Goal: Task Accomplishment & Management: Manage account settings

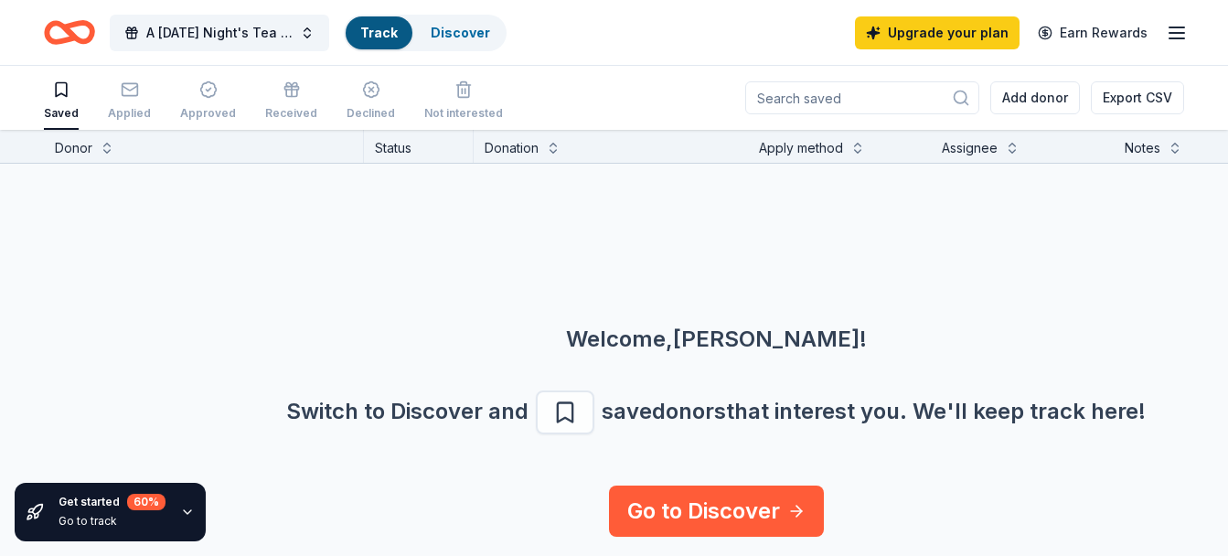
click at [1180, 29] on icon "button" at bounding box center [1177, 33] width 22 height 22
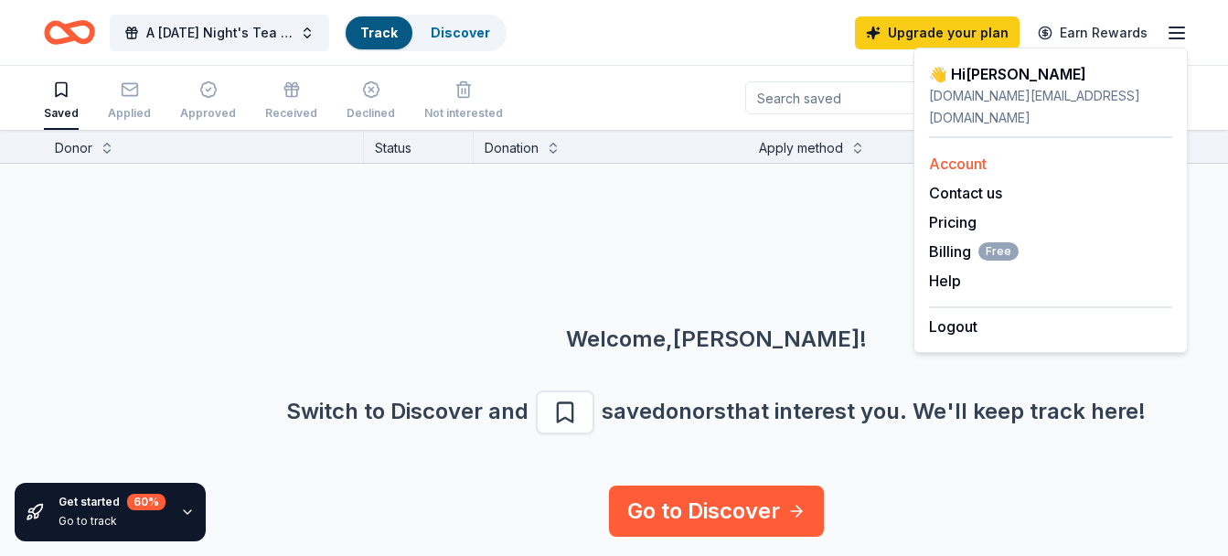
click at [978, 155] on link "Account" at bounding box center [958, 164] width 58 height 18
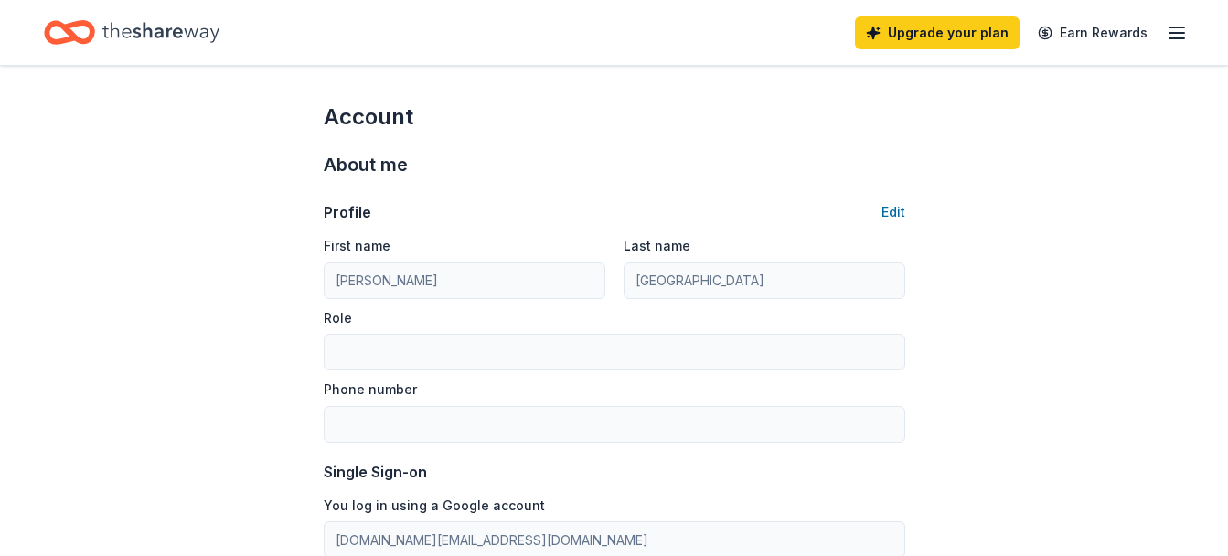
click at [1190, 25] on div "Upgrade your plan Earn Rewards" at bounding box center [614, 32] width 1228 height 65
click at [1173, 37] on icon "button" at bounding box center [1177, 33] width 22 height 22
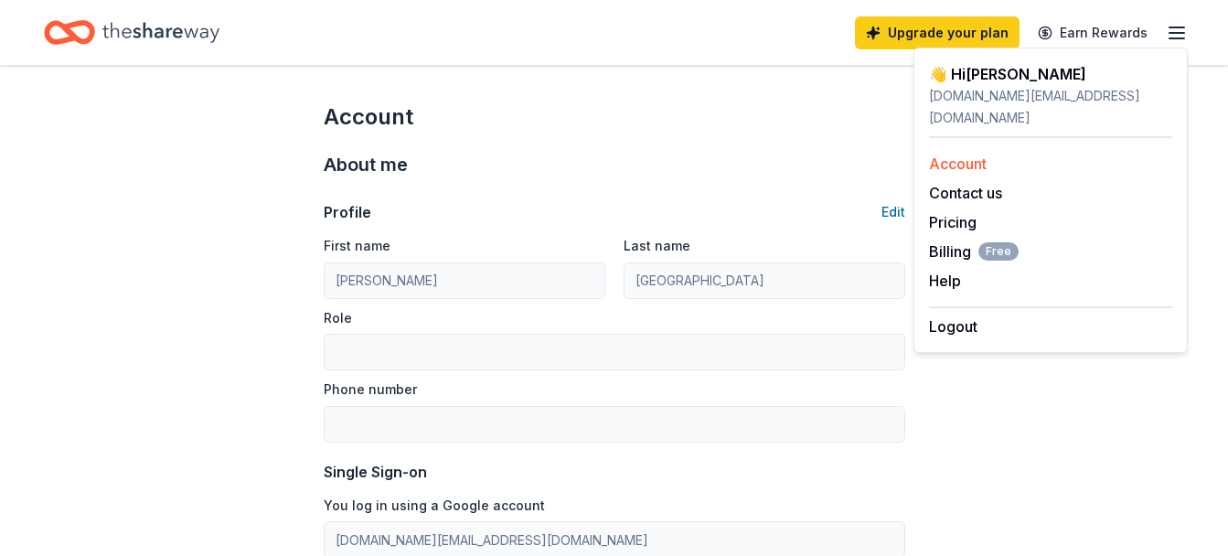
click at [980, 155] on link "Account" at bounding box center [958, 164] width 58 height 18
click at [984, 82] on div "👋 Hi [PERSON_NAME]" at bounding box center [1050, 74] width 243 height 22
click at [166, 25] on icon "Home" at bounding box center [160, 32] width 117 height 37
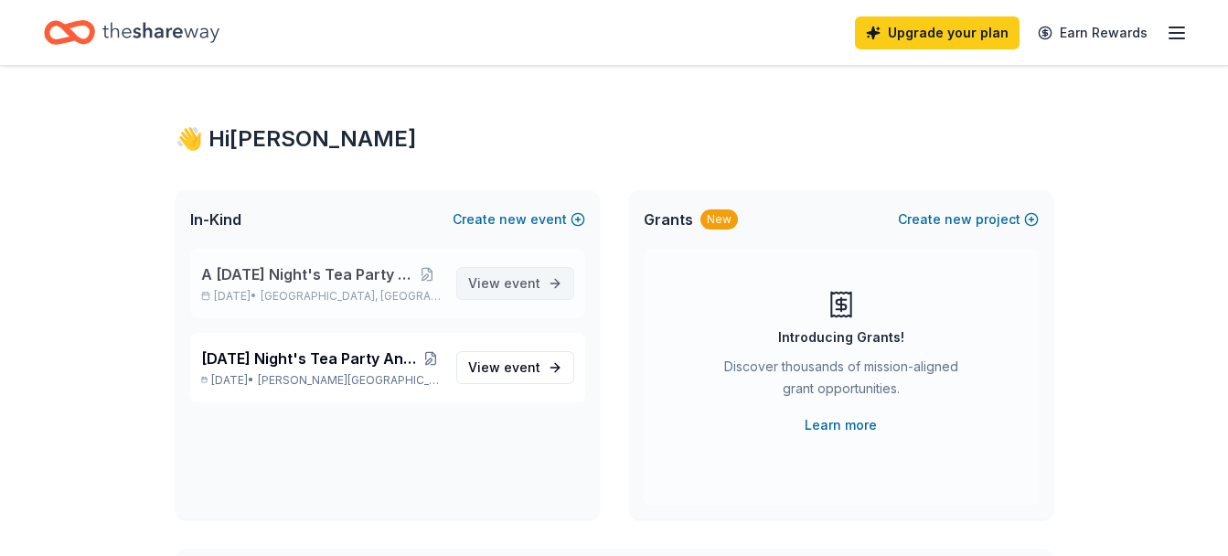
click at [506, 289] on span "event" at bounding box center [522, 283] width 37 height 16
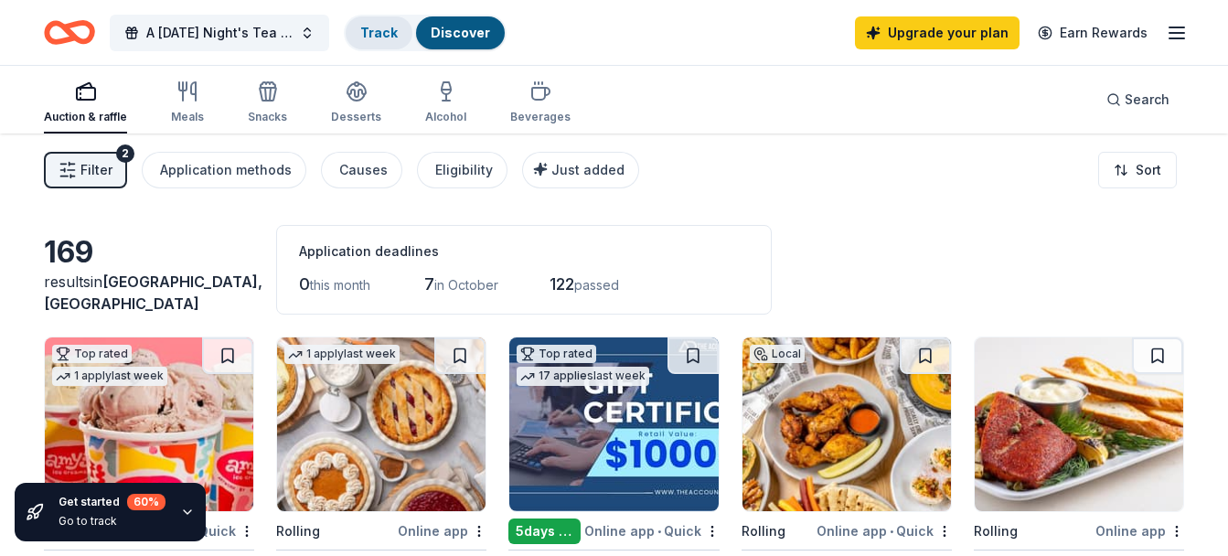
click at [379, 22] on div "Track" at bounding box center [379, 32] width 67 height 33
click at [220, 22] on span "A [DATE] Night's Tea Party Fundraiser" at bounding box center [219, 33] width 146 height 22
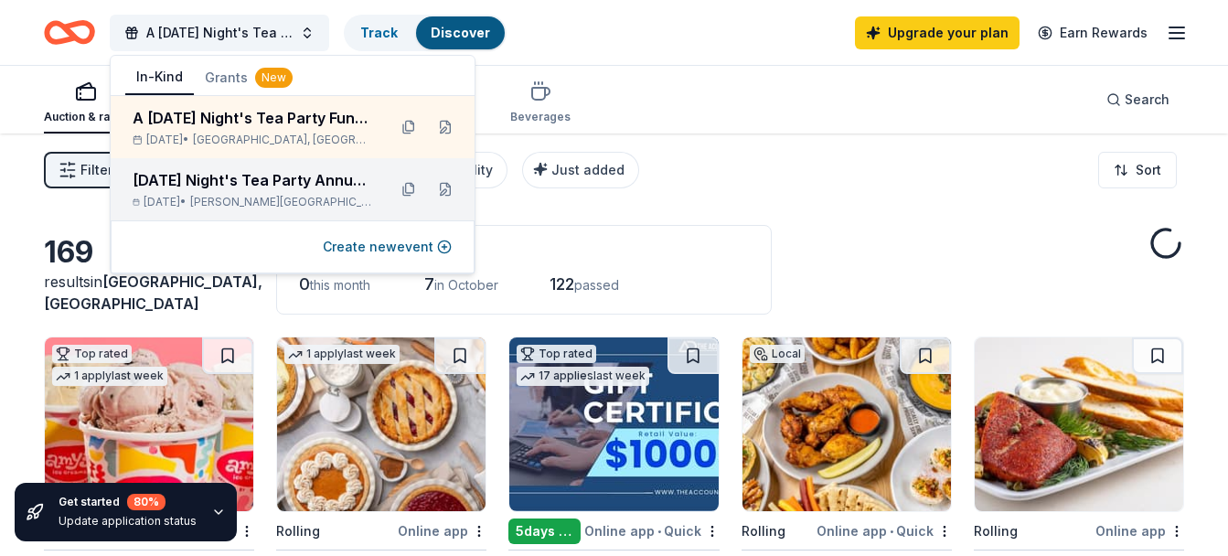
click at [230, 187] on div "[DATE] Night's Tea Party Annual Luncheon Fundraiser" at bounding box center [253, 180] width 240 height 22
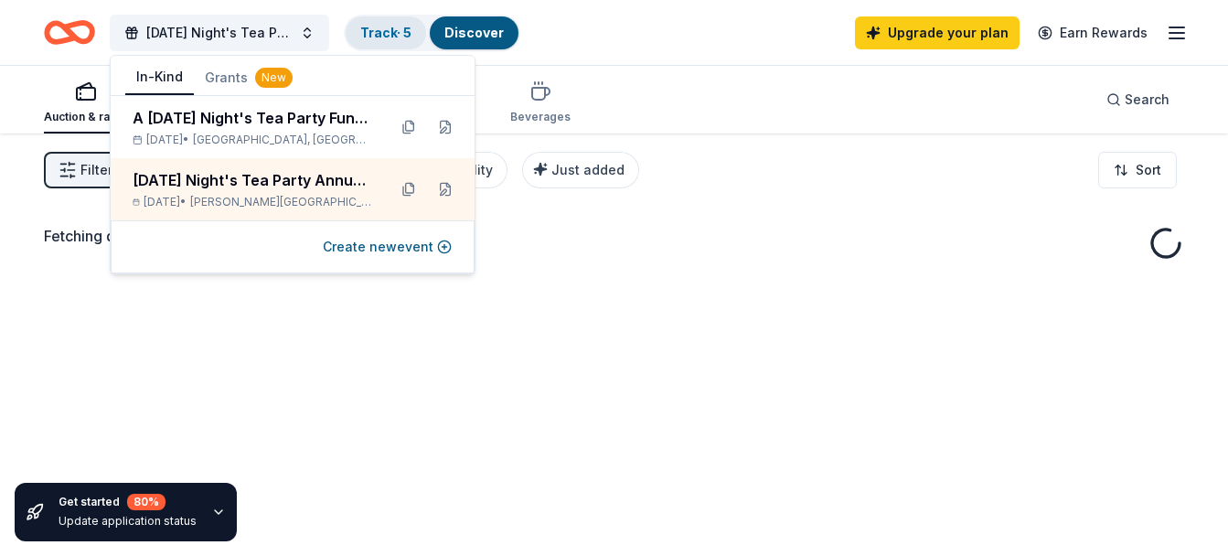
click at [393, 35] on link "Track · 5" at bounding box center [385, 33] width 51 height 16
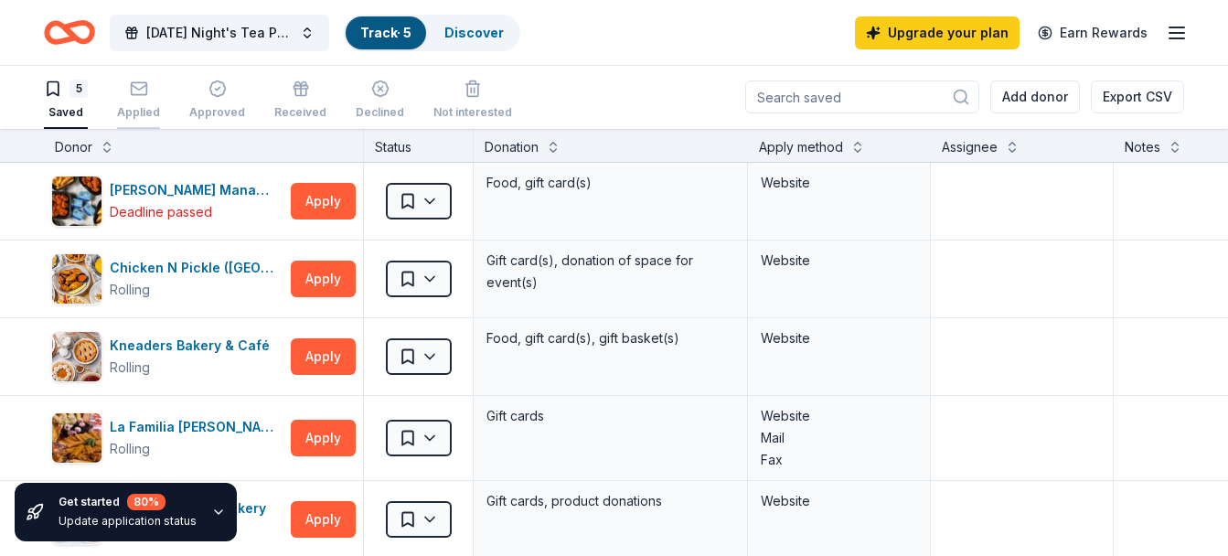
click at [134, 101] on div "Applied" at bounding box center [138, 100] width 43 height 40
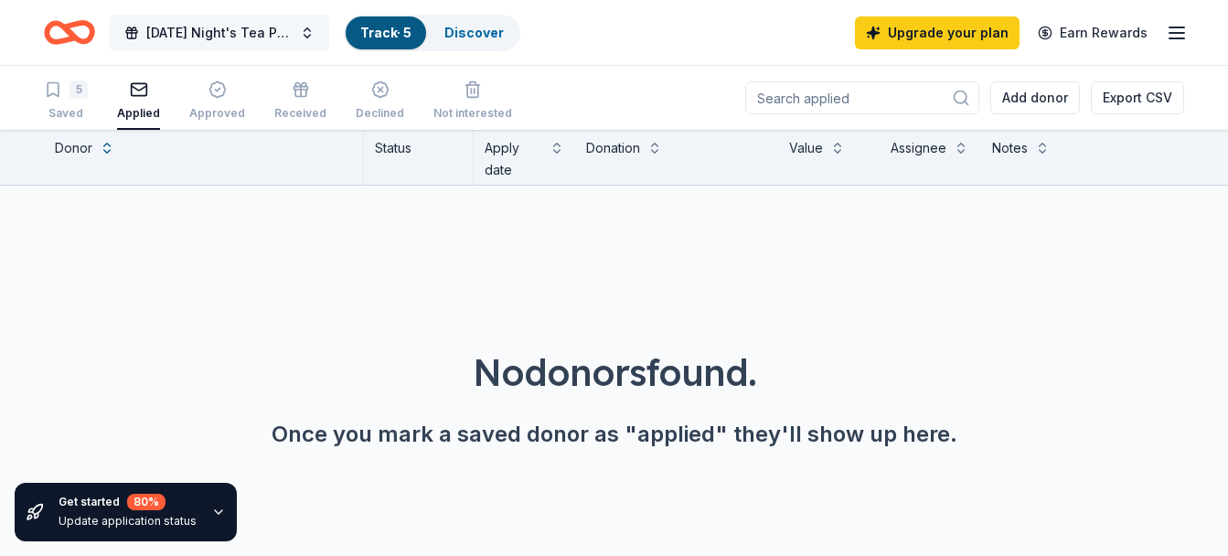
click at [265, 22] on span "[DATE] Night's Tea Party Annual Luncheon Fundraiser" at bounding box center [219, 33] width 146 height 22
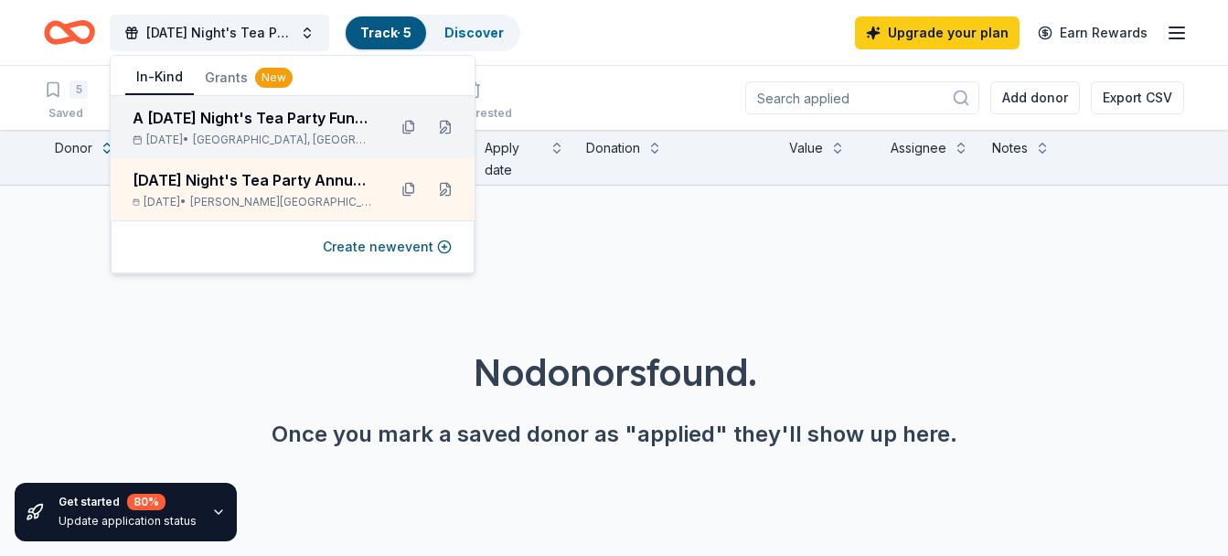
click at [203, 119] on div "A [DATE] Night's Tea Party Fundraiser" at bounding box center [253, 118] width 240 height 22
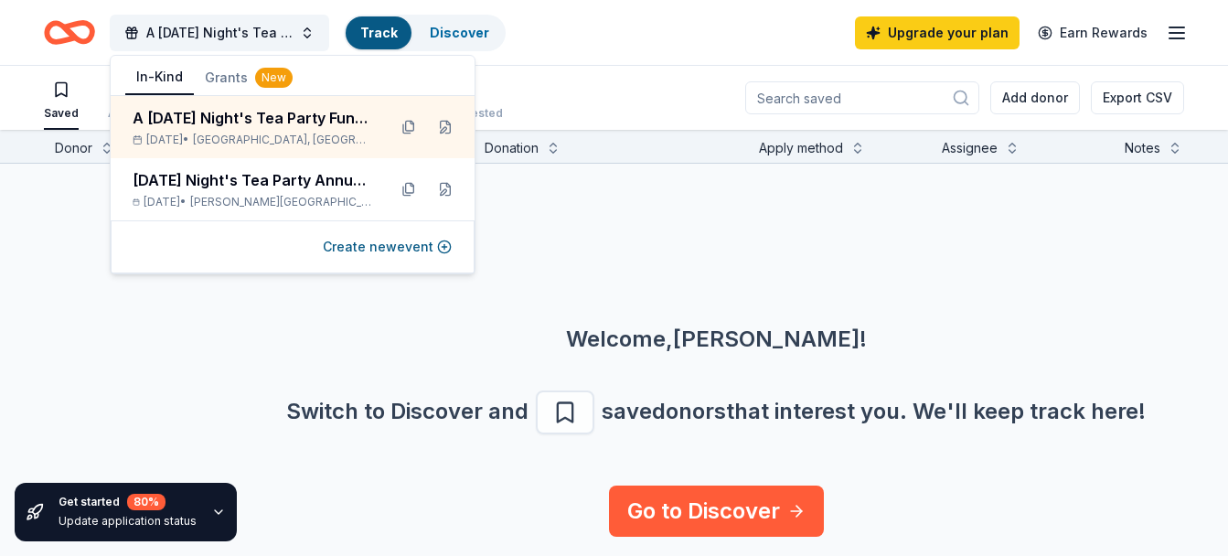
click at [102, 117] on div "Saved Applied Approved Received Declined Not interested" at bounding box center [273, 101] width 459 height 57
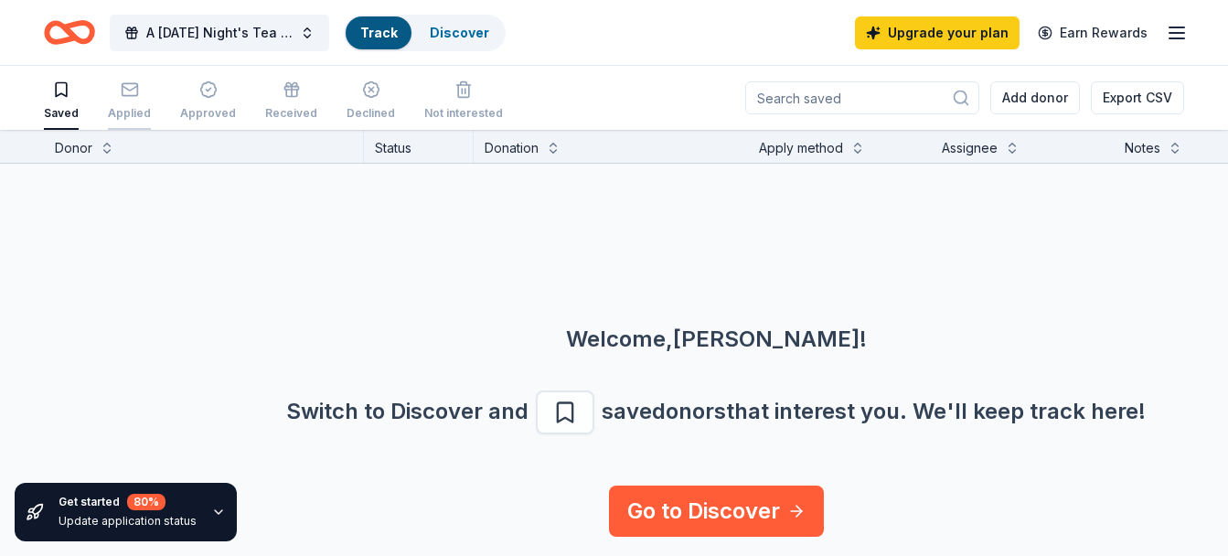
click at [125, 98] on icon "button" at bounding box center [130, 89] width 18 height 18
